Goal: Task Accomplishment & Management: Use online tool/utility

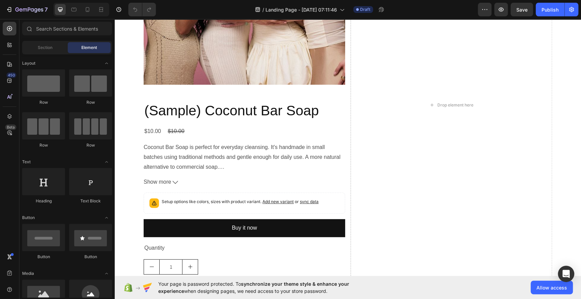
scroll to position [160, 0]
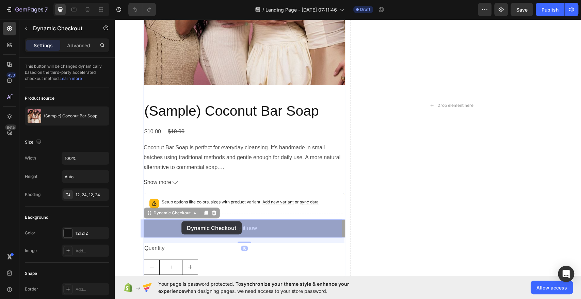
drag, startPoint x: 212, startPoint y: 224, endPoint x: 181, endPoint y: 221, distance: 31.1
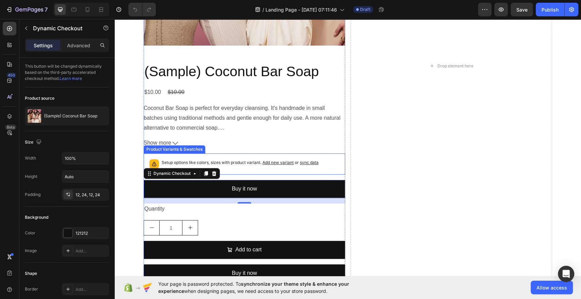
scroll to position [346, 0]
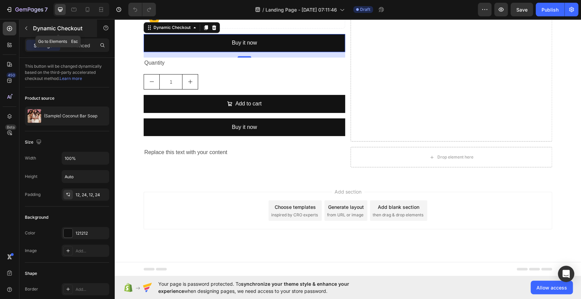
click at [22, 26] on button "button" at bounding box center [26, 28] width 11 height 11
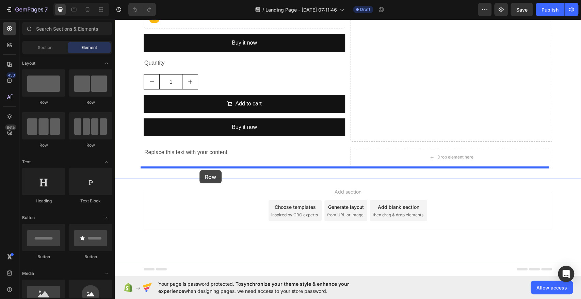
drag, startPoint x: 156, startPoint y: 105, endPoint x: 199, endPoint y: 170, distance: 77.8
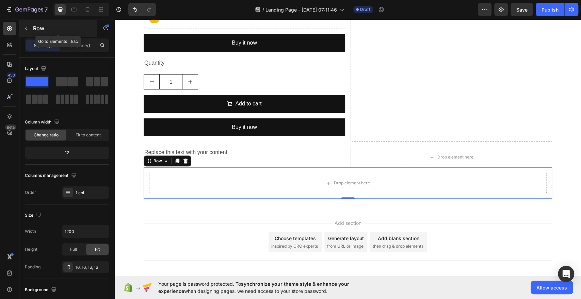
click at [29, 27] on button "button" at bounding box center [26, 28] width 11 height 11
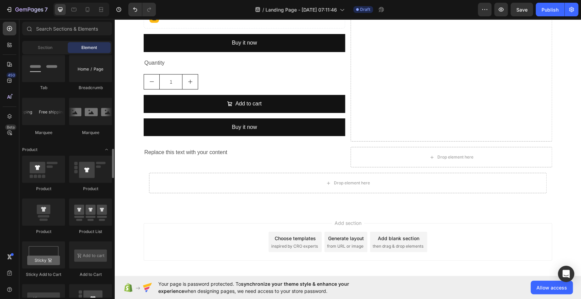
scroll to position [780, 0]
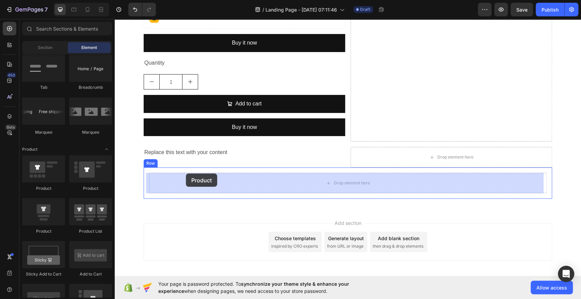
drag, startPoint x: 156, startPoint y: 199, endPoint x: 186, endPoint y: 173, distance: 38.8
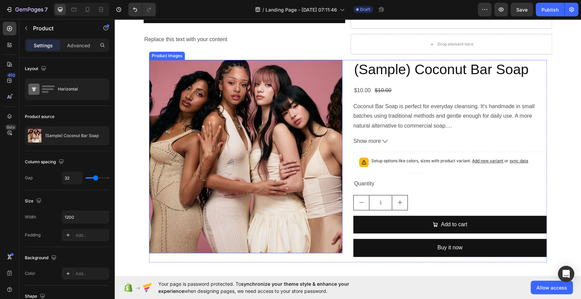
scroll to position [459, 0]
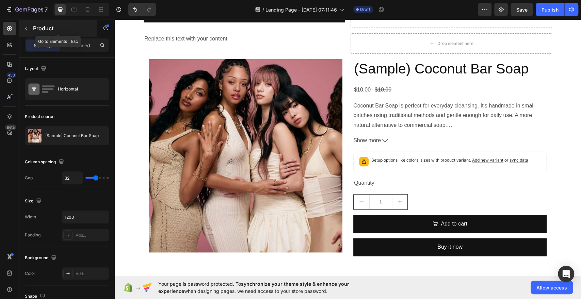
click at [26, 29] on icon "button" at bounding box center [25, 28] width 5 height 5
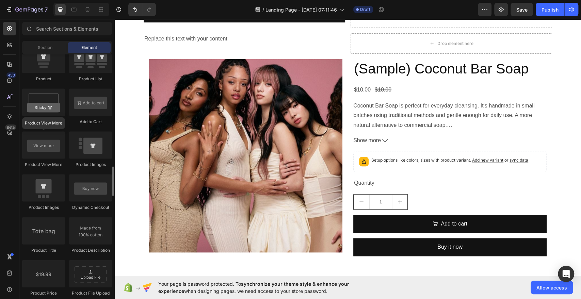
scroll to position [935, 0]
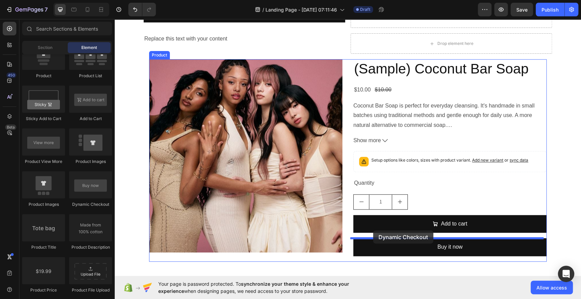
drag, startPoint x: 196, startPoint y: 208, endPoint x: 373, endPoint y: 230, distance: 177.9
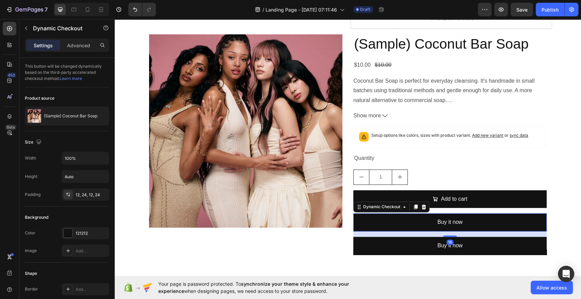
scroll to position [486, 0]
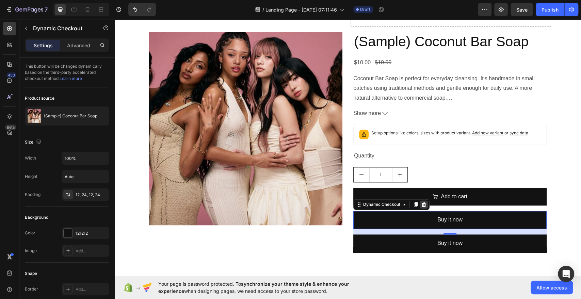
click at [421, 205] on icon at bounding box center [423, 204] width 4 height 5
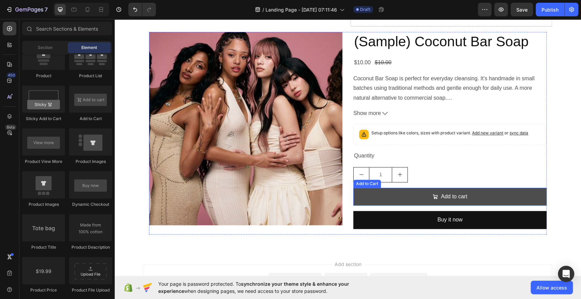
click at [499, 197] on button "Add to cart" at bounding box center [449, 197] width 193 height 18
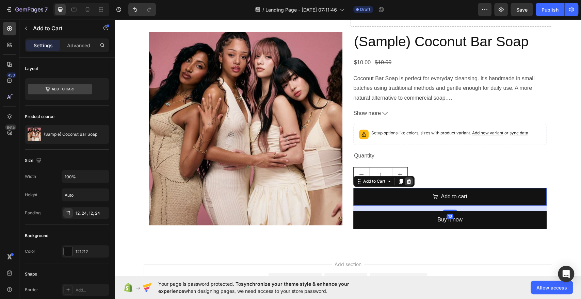
click at [407, 181] on icon at bounding box center [408, 181] width 4 height 5
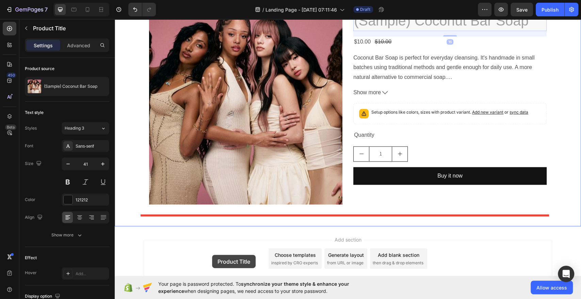
scroll to position [509, 0]
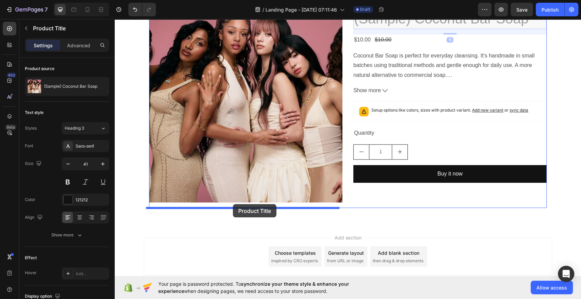
drag, startPoint x: 360, startPoint y: 67, endPoint x: 233, endPoint y: 204, distance: 187.0
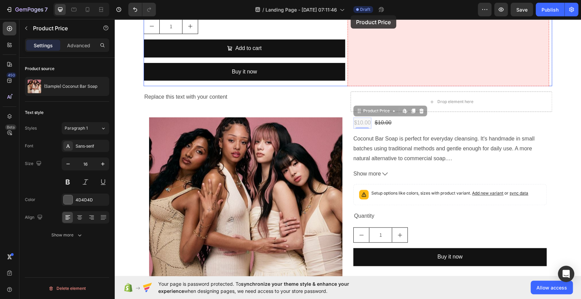
scroll to position [397, 0]
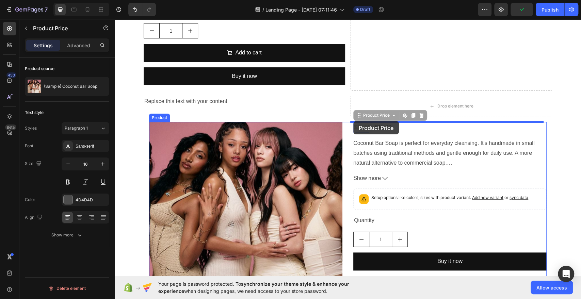
drag, startPoint x: 358, startPoint y: 74, endPoint x: 353, endPoint y: 121, distance: 46.9
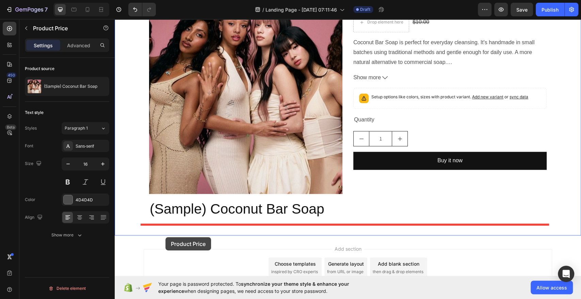
scroll to position [524, 0]
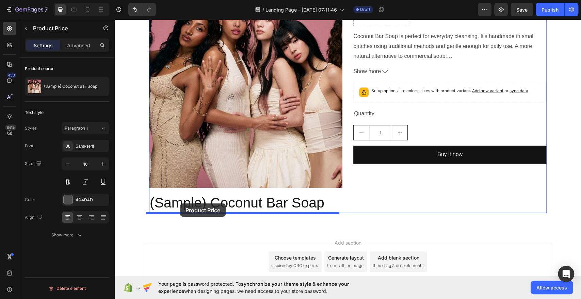
drag, startPoint x: 367, startPoint y: 36, endPoint x: 180, endPoint y: 203, distance: 251.5
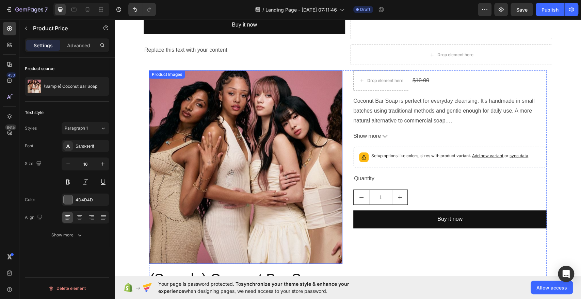
scroll to position [448, 0]
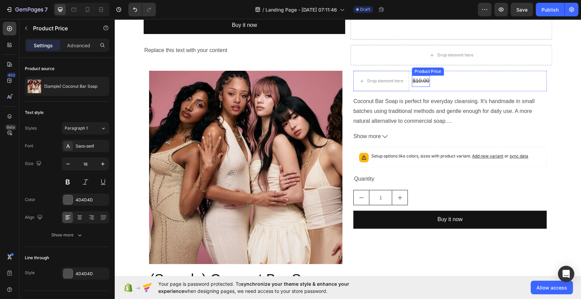
click at [414, 78] on div "$10.00" at bounding box center [421, 81] width 18 height 11
click at [478, 68] on icon at bounding box center [479, 68] width 5 height 5
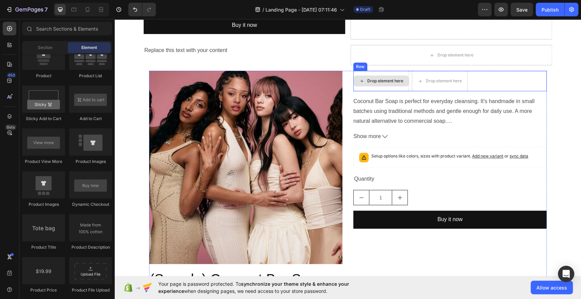
click at [391, 86] on div "Drop element here" at bounding box center [381, 81] width 56 height 20
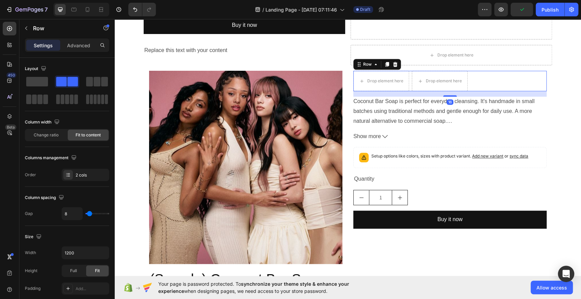
click at [396, 61] on div "Row" at bounding box center [377, 64] width 48 height 11
click at [393, 66] on icon at bounding box center [395, 64] width 4 height 5
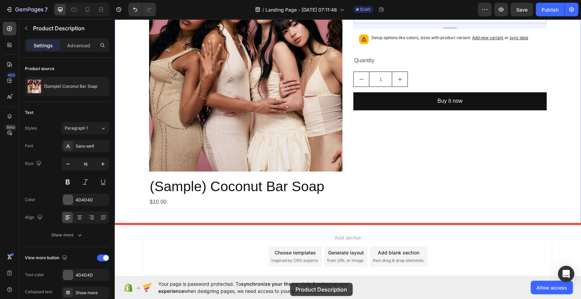
scroll to position [586, 0]
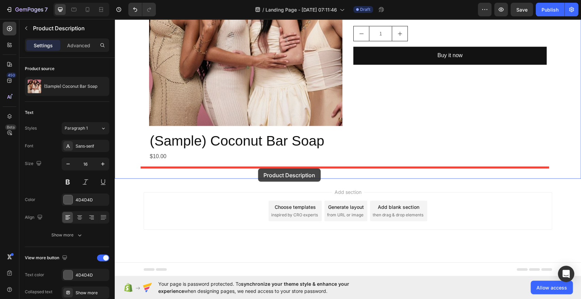
drag, startPoint x: 394, startPoint y: 92, endPoint x: 258, endPoint y: 168, distance: 156.1
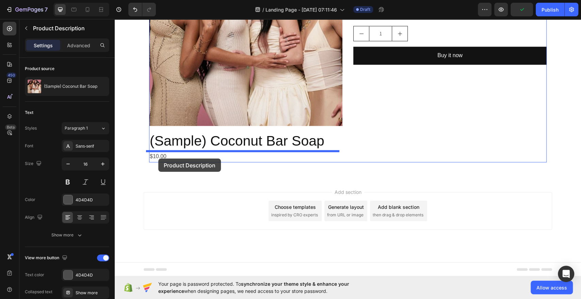
drag, startPoint x: 372, startPoint y: 129, endPoint x: 158, endPoint y: 158, distance: 215.7
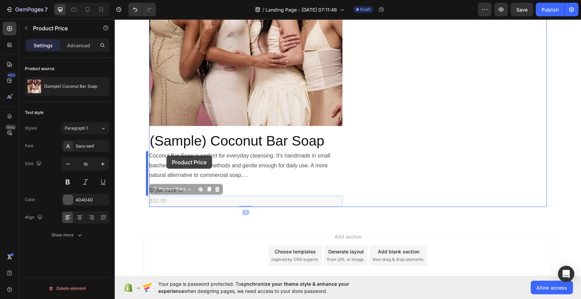
drag, startPoint x: 158, startPoint y: 198, endPoint x: 166, endPoint y: 155, distance: 43.3
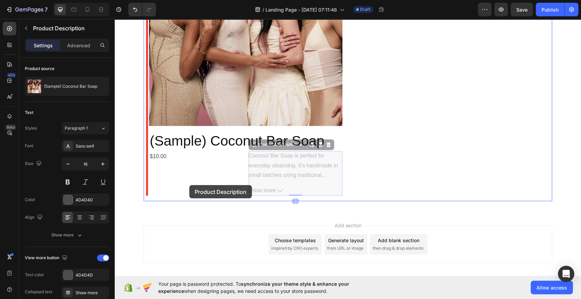
drag, startPoint x: 277, startPoint y: 176, endPoint x: 189, endPoint y: 185, distance: 88.2
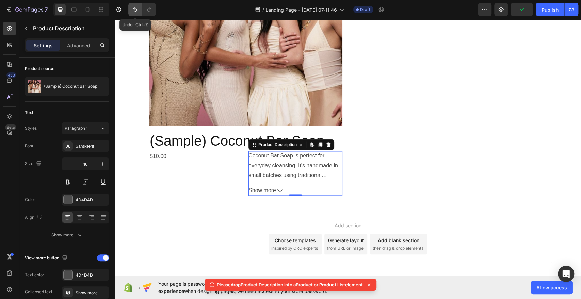
click at [136, 10] on icon "Undo/Redo" at bounding box center [135, 9] width 7 height 7
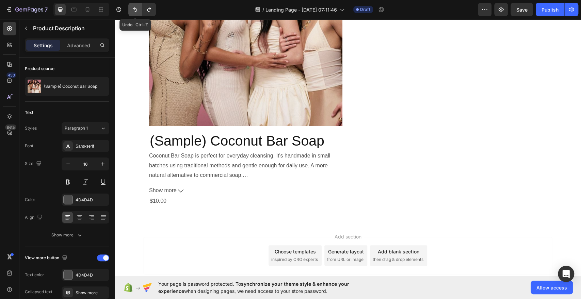
click at [136, 10] on icon "Undo/Redo" at bounding box center [135, 9] width 7 height 7
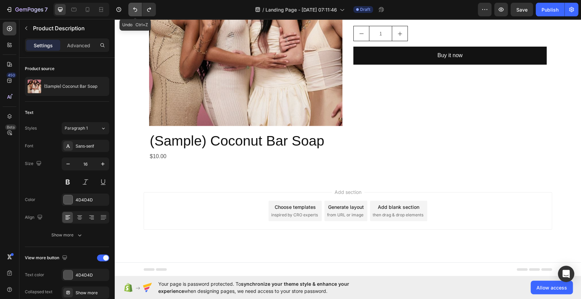
click at [136, 10] on icon "Undo/Redo" at bounding box center [135, 9] width 7 height 7
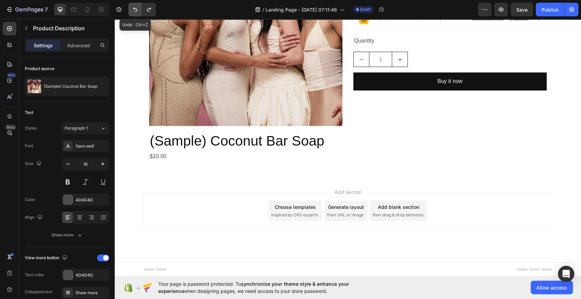
click at [136, 10] on icon "Undo/Redo" at bounding box center [135, 9] width 7 height 7
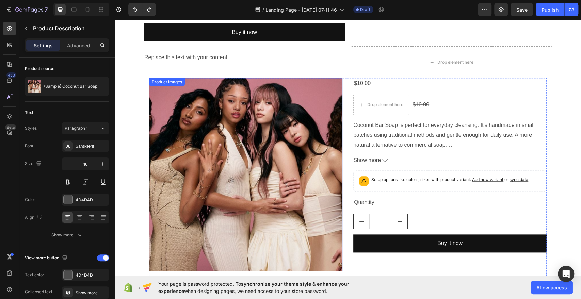
scroll to position [441, 0]
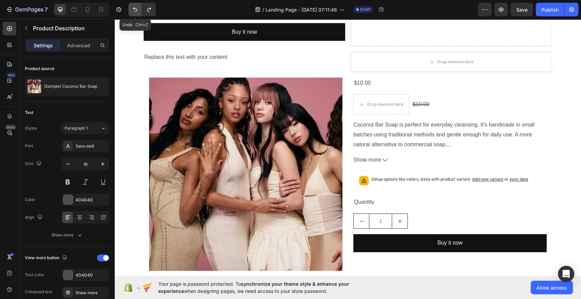
click at [133, 4] on button "Undo/Redo" at bounding box center [135, 10] width 14 height 14
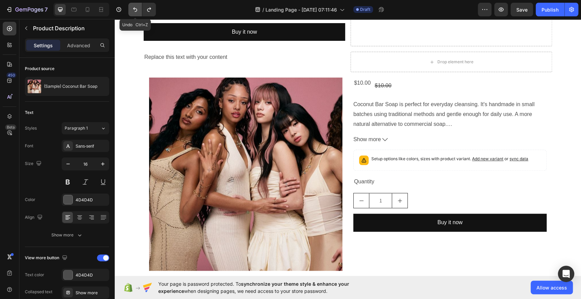
click at [133, 4] on button "Undo/Redo" at bounding box center [135, 10] width 14 height 14
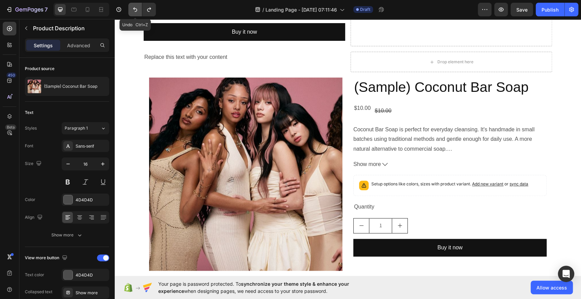
click at [133, 4] on button "Undo/Redo" at bounding box center [135, 10] width 14 height 14
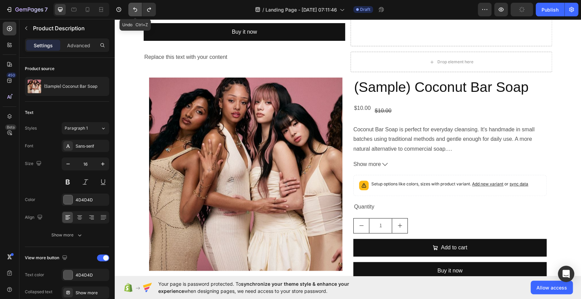
click at [136, 9] on icon "Undo/Redo" at bounding box center [135, 9] width 7 height 7
click at [379, 111] on div "$10.00" at bounding box center [383, 110] width 18 height 11
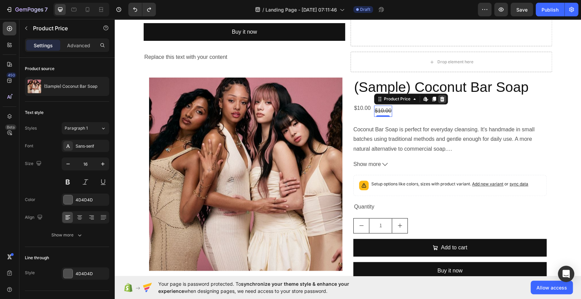
click at [439, 97] on icon at bounding box center [441, 98] width 5 height 5
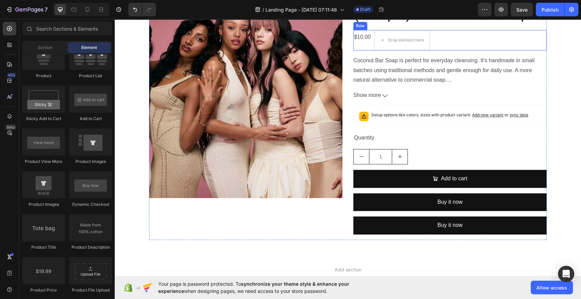
scroll to position [513, 0]
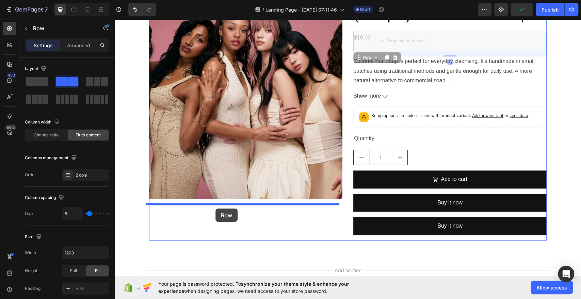
drag, startPoint x: 463, startPoint y: 45, endPoint x: 215, endPoint y: 208, distance: 297.0
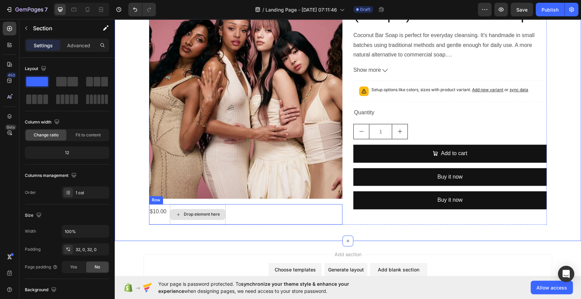
click at [177, 215] on icon at bounding box center [177, 215] width 5 height 6
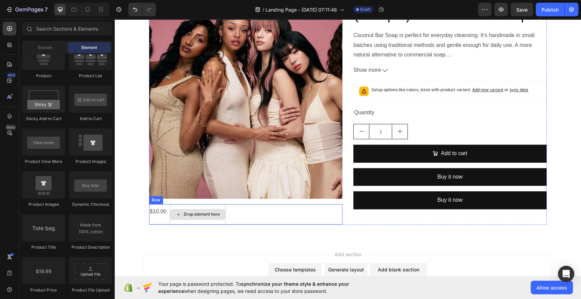
click at [213, 213] on div "Drop element here" at bounding box center [202, 214] width 36 height 5
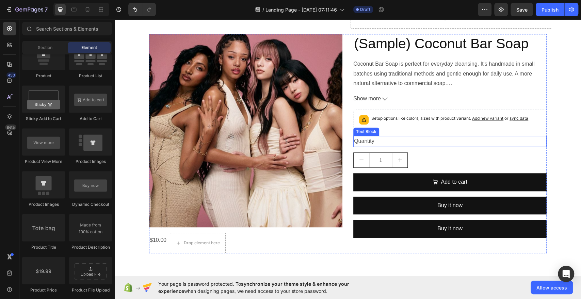
scroll to position [495, 0]
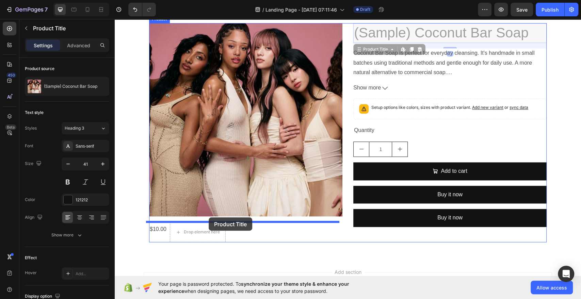
drag, startPoint x: 391, startPoint y: 32, endPoint x: 208, endPoint y: 217, distance: 260.2
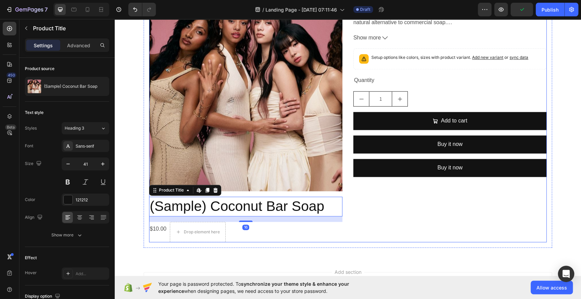
scroll to position [521, 0]
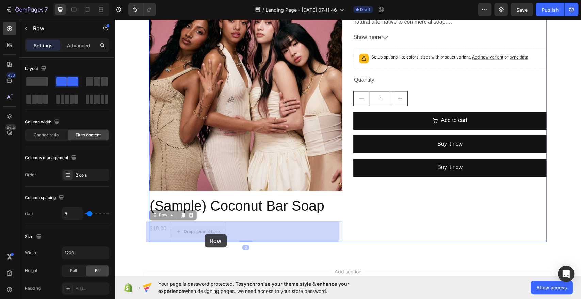
drag, startPoint x: 205, startPoint y: 239, endPoint x: 204, endPoint y: 234, distance: 4.8
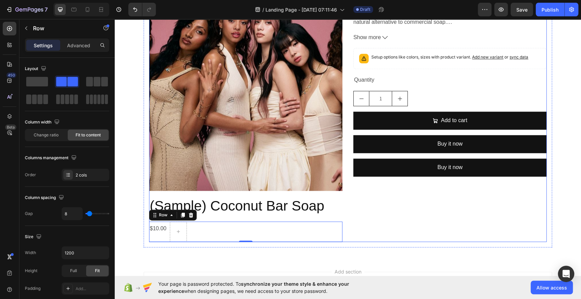
click at [395, 241] on div "Coconut Bar Soap is perfect for everyday cleansing. It's handmade in small batc…" at bounding box center [449, 120] width 193 height 244
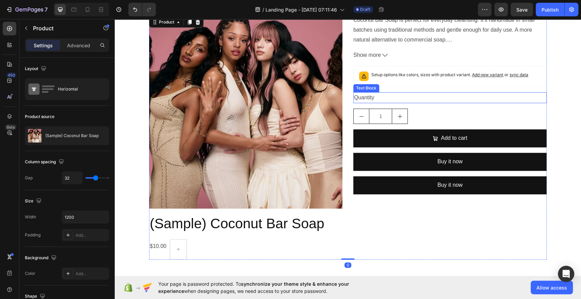
scroll to position [504, 0]
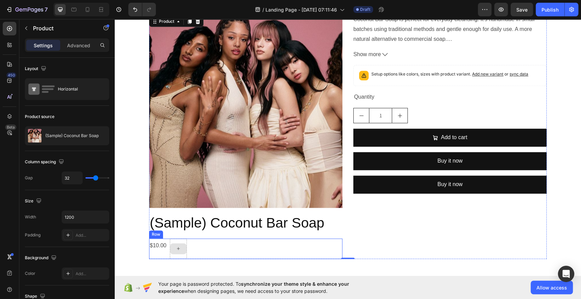
click at [178, 244] on div at bounding box center [178, 248] width 16 height 11
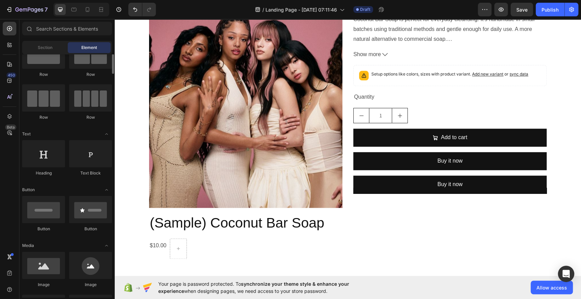
scroll to position [0, 0]
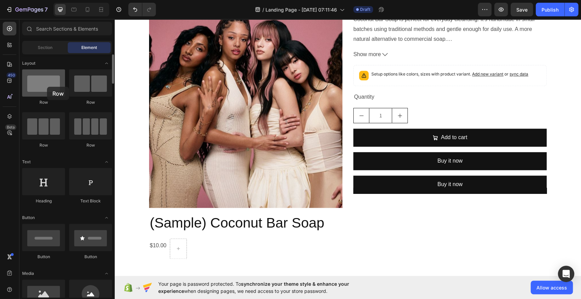
click at [47, 87] on div at bounding box center [43, 82] width 43 height 27
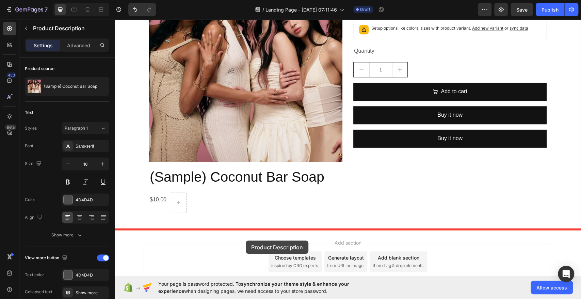
scroll to position [553, 0]
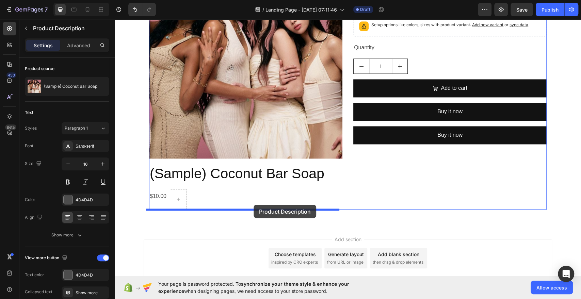
drag, startPoint x: 413, startPoint y: 29, endPoint x: 253, endPoint y: 205, distance: 237.2
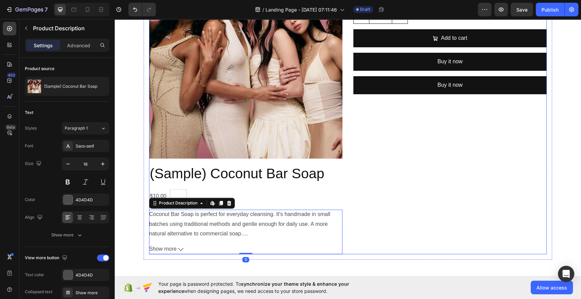
click at [412, 178] on div "Setup options like colors, sizes with product variant. Add new variant or sync …" at bounding box center [449, 109] width 193 height 288
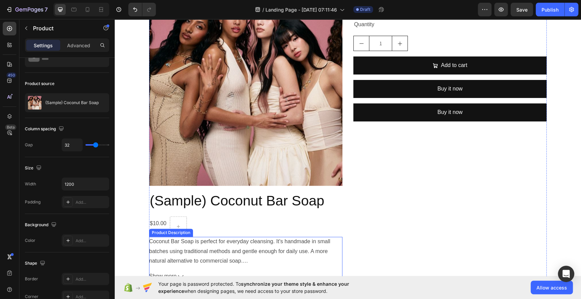
scroll to position [532, 0]
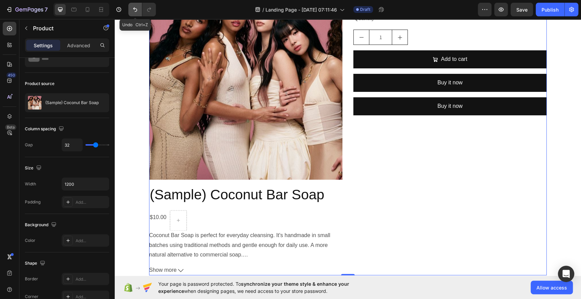
click at [136, 10] on icon "Undo/Redo" at bounding box center [135, 9] width 7 height 7
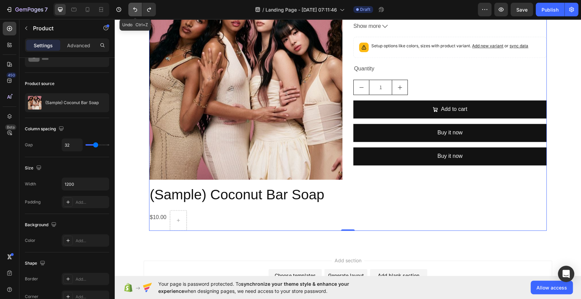
click at [136, 10] on icon "Undo/Redo" at bounding box center [135, 9] width 7 height 7
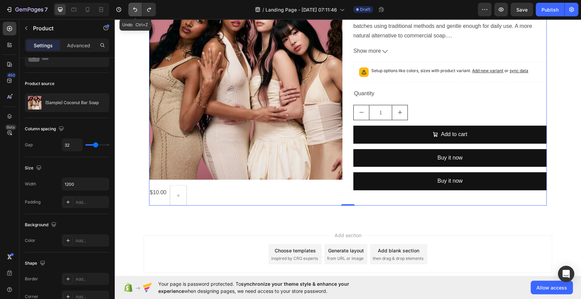
click at [136, 10] on icon "Undo/Redo" at bounding box center [135, 9] width 7 height 7
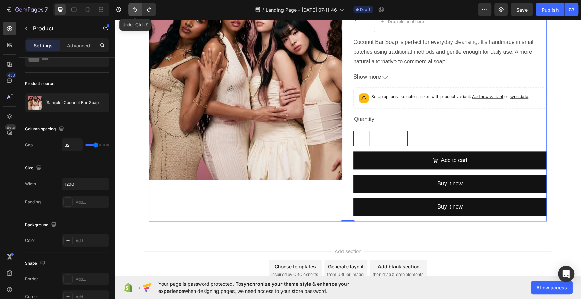
click at [136, 10] on icon "Undo/Redo" at bounding box center [135, 9] width 7 height 7
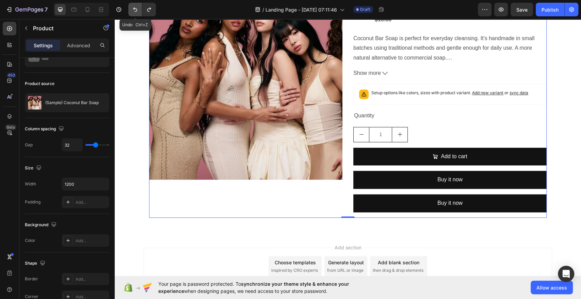
click at [136, 10] on icon "Undo/Redo" at bounding box center [135, 9] width 7 height 7
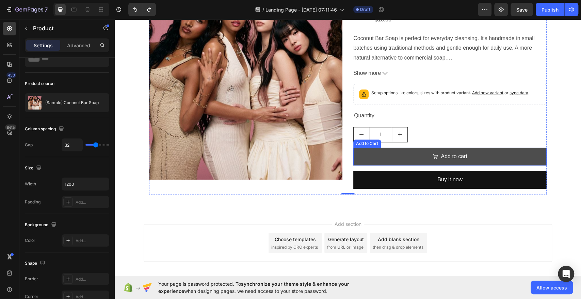
click at [498, 162] on button "Add to cart" at bounding box center [449, 157] width 193 height 18
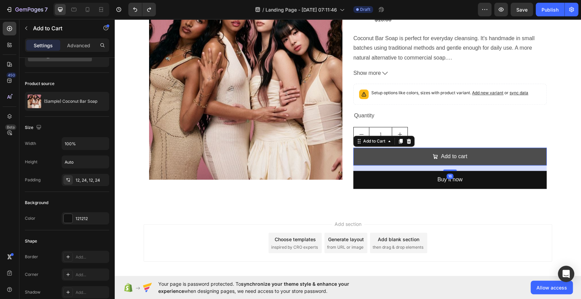
scroll to position [0, 0]
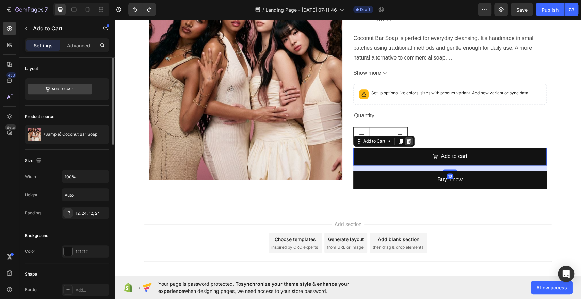
click at [408, 139] on icon at bounding box center [408, 140] width 5 height 5
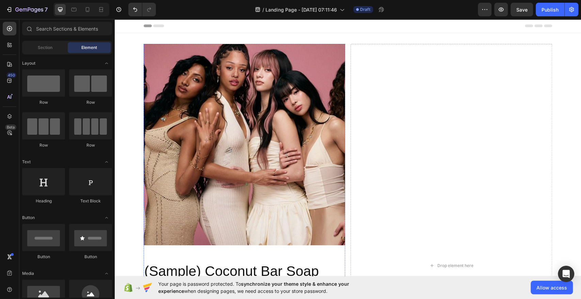
click at [319, 123] on img at bounding box center [244, 144] width 201 height 201
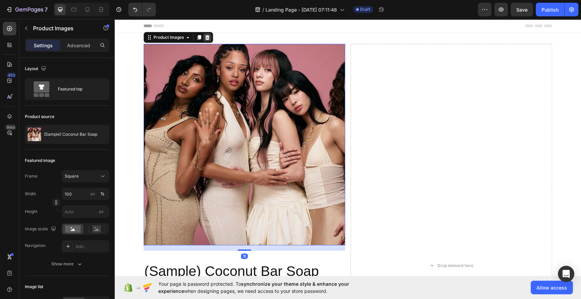
click at [205, 36] on icon at bounding box center [207, 37] width 4 height 5
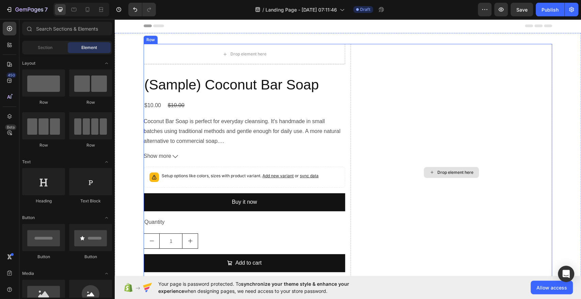
click at [365, 71] on div "Drop element here" at bounding box center [450, 172] width 201 height 257
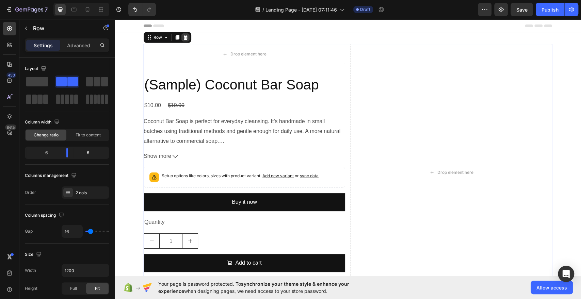
click at [183, 37] on icon at bounding box center [185, 37] width 5 height 5
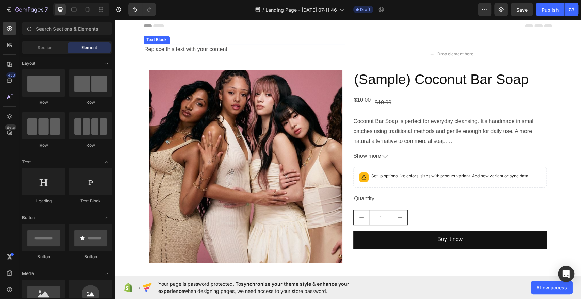
click at [259, 48] on div "Replace this text with your content" at bounding box center [244, 49] width 201 height 11
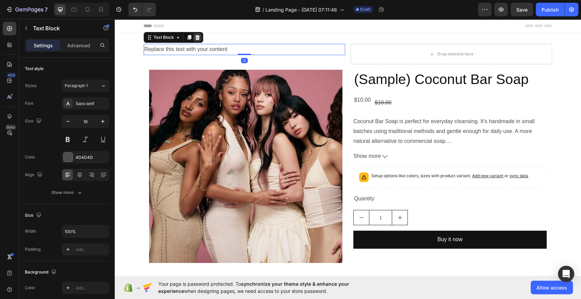
click at [195, 37] on icon at bounding box center [197, 37] width 4 height 5
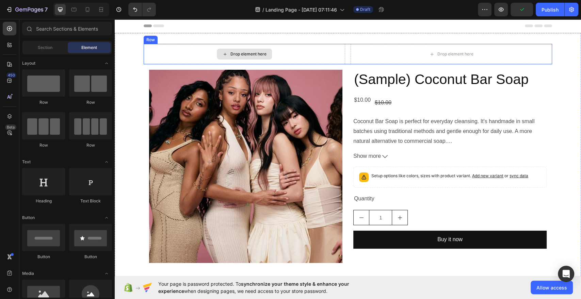
click at [296, 57] on div "Drop element here" at bounding box center [244, 54] width 201 height 20
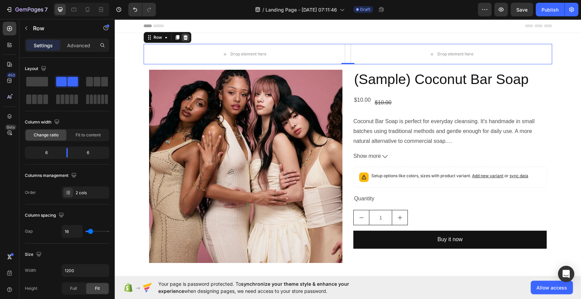
click at [185, 36] on div at bounding box center [185, 37] width 8 height 8
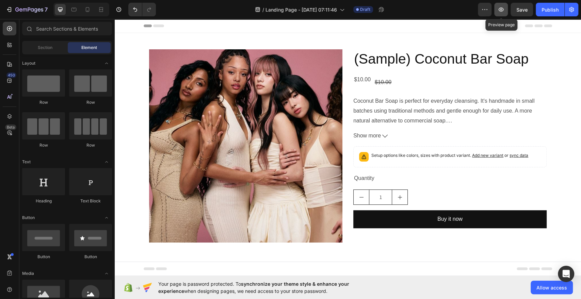
click at [504, 12] on icon "button" at bounding box center [500, 9] width 7 height 7
click at [382, 82] on div "$10.00" at bounding box center [383, 82] width 18 height 11
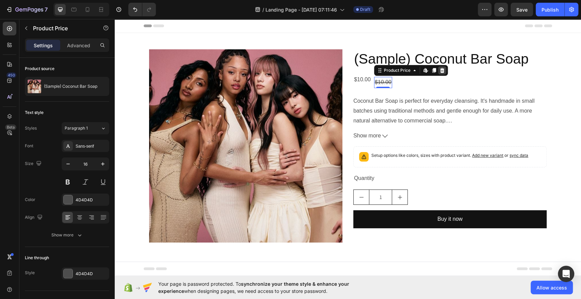
click at [439, 72] on icon at bounding box center [441, 70] width 4 height 5
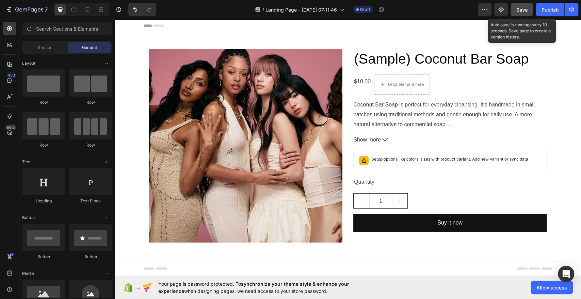
click at [524, 7] on span "Save" at bounding box center [521, 10] width 11 height 6
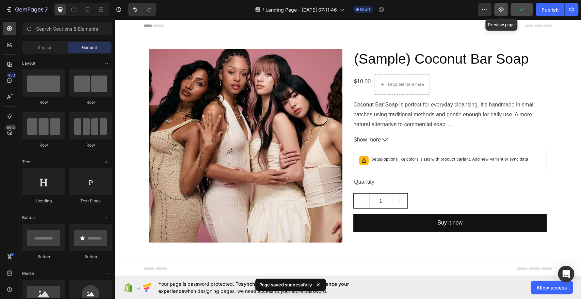
click at [505, 10] on button "button" at bounding box center [501, 10] width 14 height 14
